Goal: Task Accomplishment & Management: Use online tool/utility

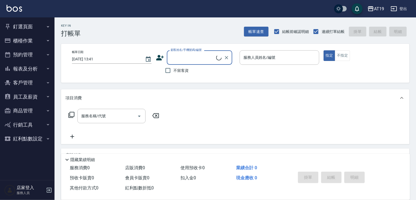
click at [46, 26] on icon "button" at bounding box center [48, 27] width 4 height 4
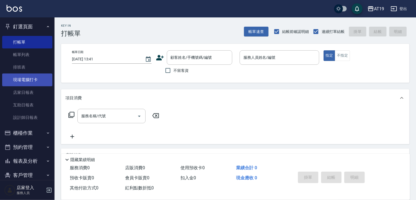
click at [37, 80] on link "現場電腦打卡" at bounding box center [27, 80] width 50 height 13
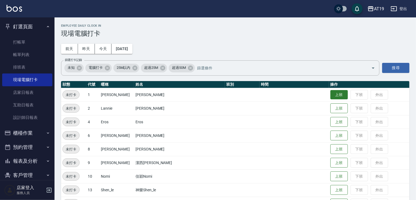
click at [330, 95] on button "上班" at bounding box center [338, 95] width 17 height 10
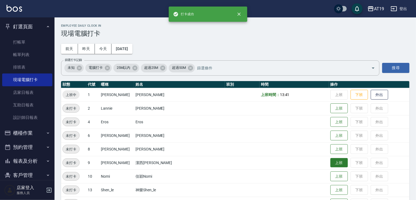
click at [330, 161] on button "上班" at bounding box center [338, 163] width 17 height 10
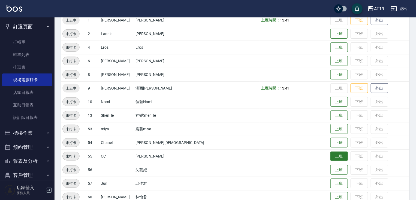
scroll to position [85, 0]
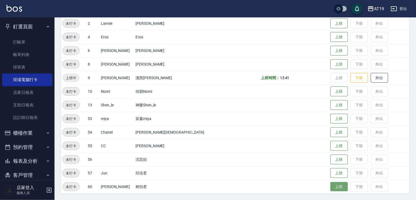
click at [330, 188] on button "上班" at bounding box center [338, 187] width 17 height 10
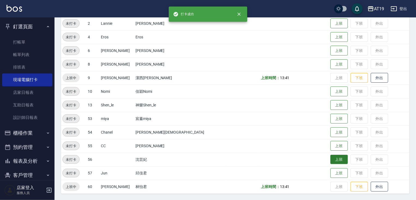
click at [330, 160] on button "上班" at bounding box center [338, 160] width 17 height 10
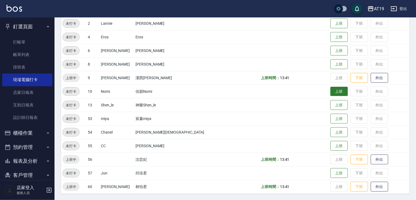
click at [330, 90] on button "上班" at bounding box center [338, 92] width 17 height 10
click at [330, 174] on button "上班" at bounding box center [338, 174] width 17 height 10
